Goal: Check status

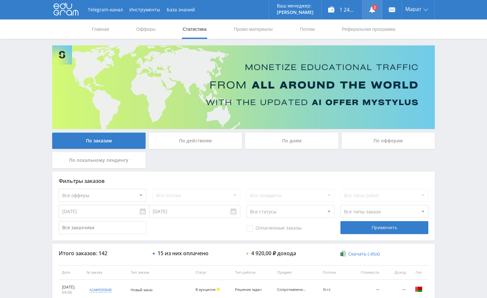
click at [374, 12] on use at bounding box center [373, 9] width 6 height 6
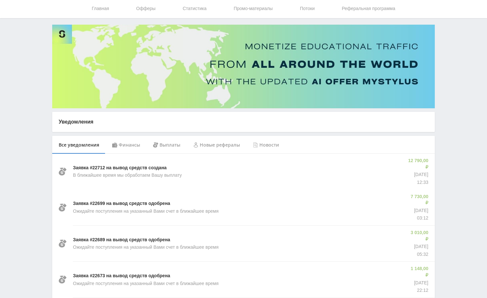
scroll to position [32, 0]
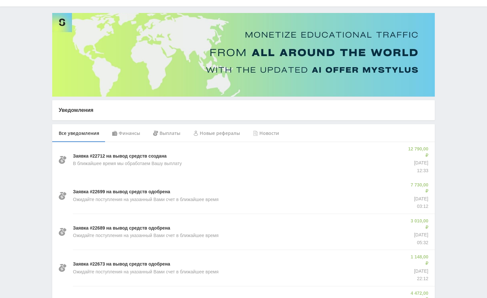
click at [136, 137] on div "Финансы" at bounding box center [126, 133] width 41 height 18
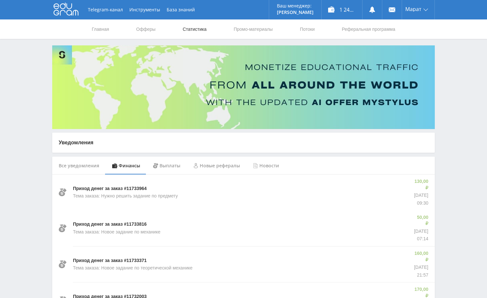
click at [193, 28] on link "Статистика" at bounding box center [194, 28] width 25 height 19
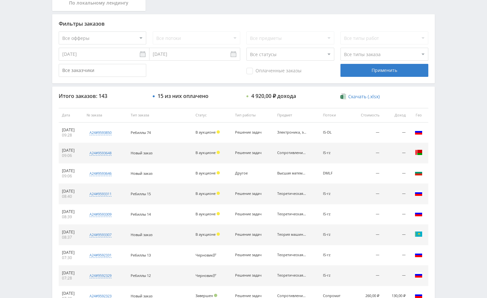
scroll to position [195, 0]
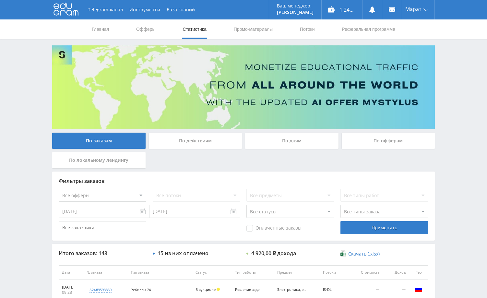
drag, startPoint x: 480, startPoint y: 99, endPoint x: 474, endPoint y: 103, distance: 6.8
click at [474, 103] on div "Telegram-канал Инструменты База знаний Ваш менеджер: Alex Alex Online @edugram_…" at bounding box center [243, 272] width 487 height 545
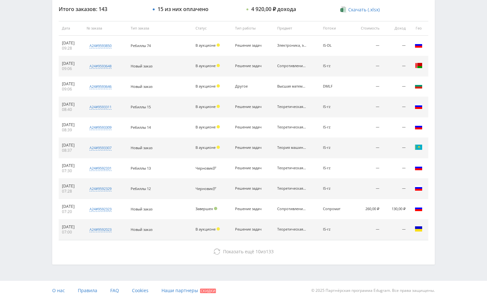
scroll to position [247, 0]
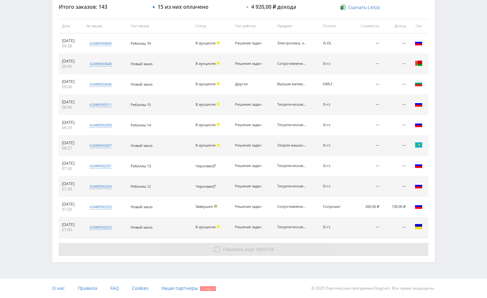
click at [342, 251] on button "Показать ещё 10 из 133" at bounding box center [244, 249] width 370 height 13
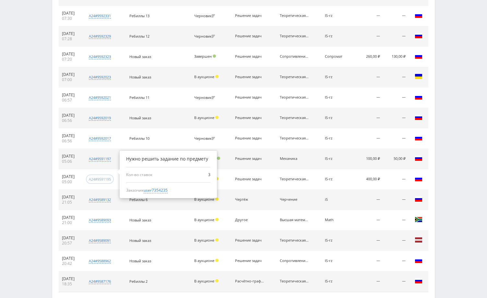
scroll to position [451, 0]
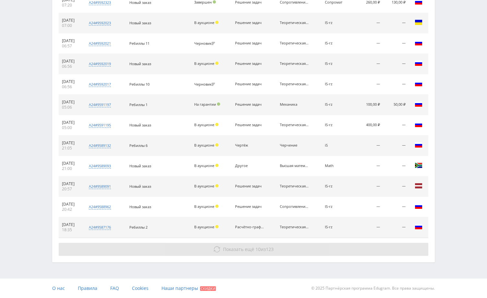
click at [319, 247] on button "Показать ещё 10 из 123" at bounding box center [244, 249] width 370 height 13
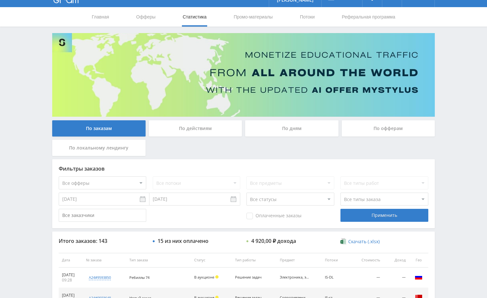
scroll to position [0, 0]
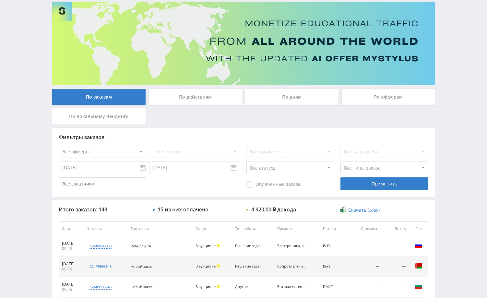
scroll to position [97, 0]
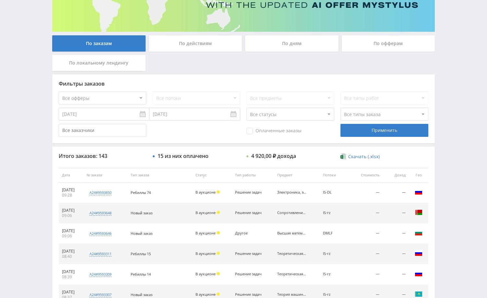
click at [457, 129] on div "Telegram-канал Инструменты База знаний Ваш менеджер: [PERSON_NAME] Online @edug…" at bounding box center [243, 175] width 487 height 545
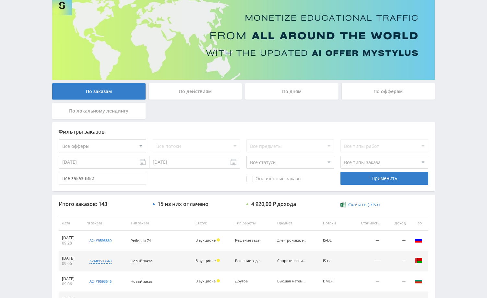
scroll to position [0, 0]
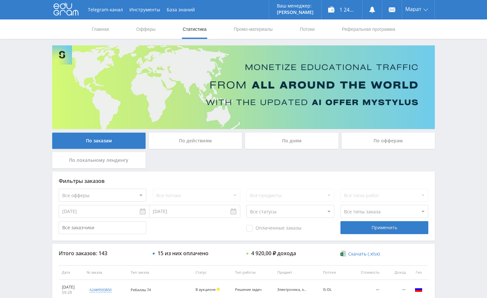
click at [455, 128] on div "Telegram-канал Инструменты База знаний Ваш менеджер: [PERSON_NAME] Online @edug…" at bounding box center [243, 272] width 487 height 545
click at [458, 140] on div "Telegram-канал Инструменты База знаний Ваш менеджер: [PERSON_NAME] Online @edug…" at bounding box center [243, 272] width 487 height 545
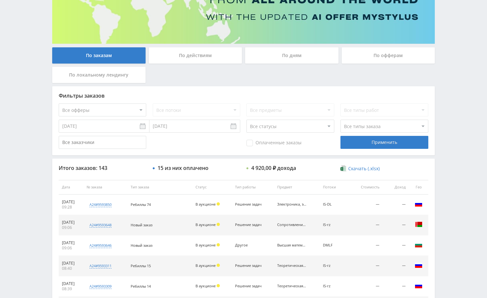
scroll to position [130, 0]
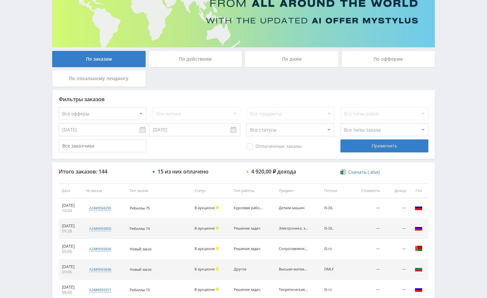
scroll to position [162, 0]
